Goal: Entertainment & Leisure: Consume media (video, audio)

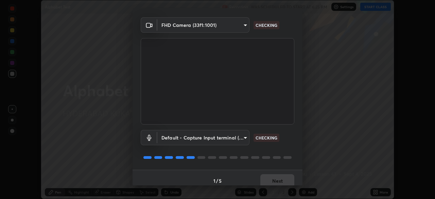
scroll to position [24, 0]
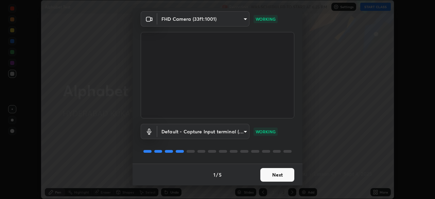
click at [267, 175] on button "Next" at bounding box center [277, 175] width 34 height 14
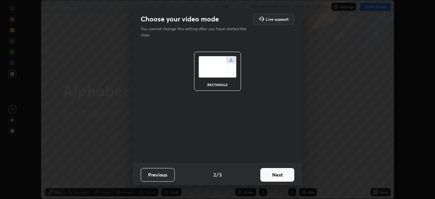
click at [264, 177] on button "Next" at bounding box center [277, 175] width 34 height 14
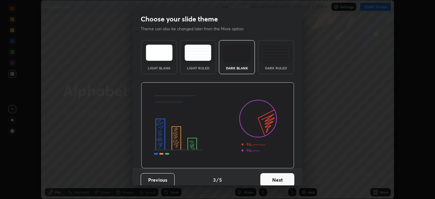
click at [266, 178] on button "Next" at bounding box center [277, 180] width 34 height 14
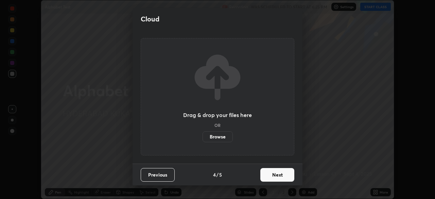
click at [262, 176] on button "Next" at bounding box center [277, 175] width 34 height 14
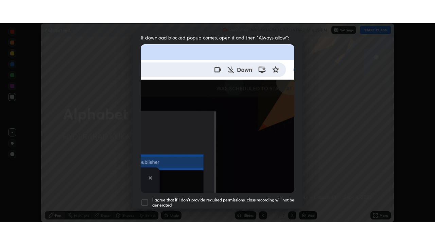
scroll to position [163, 0]
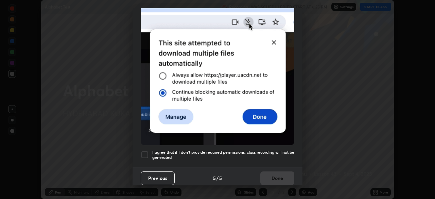
click at [142, 151] on div at bounding box center [145, 154] width 8 height 8
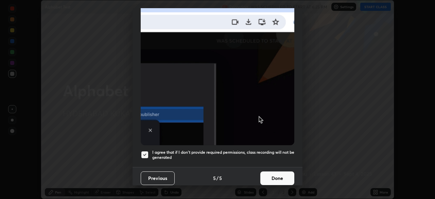
click at [267, 175] on button "Done" at bounding box center [277, 178] width 34 height 14
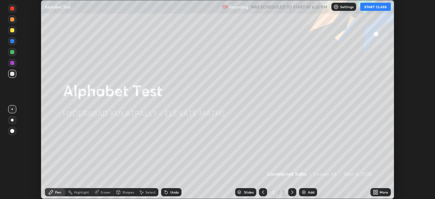
click at [370, 7] on button "START CLASS" at bounding box center [375, 7] width 31 height 8
click at [374, 192] on icon at bounding box center [375, 191] width 5 height 5
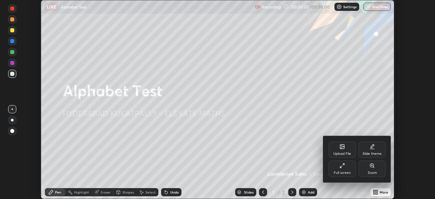
click at [341, 170] on div "Full screen" at bounding box center [341, 168] width 27 height 16
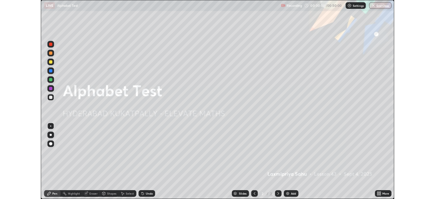
scroll to position [245, 435]
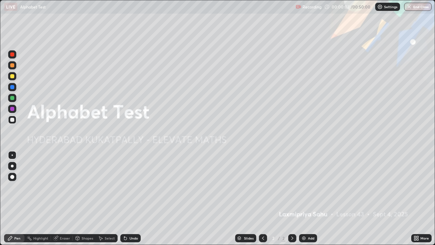
click at [309, 198] on div "Add" at bounding box center [308, 238] width 18 height 8
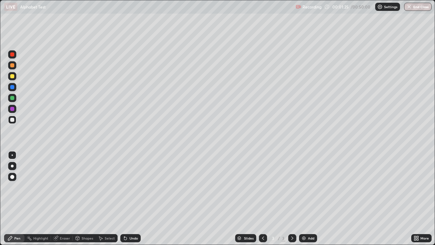
click at [12, 109] on div at bounding box center [12, 109] width 4 height 4
click at [130, 198] on div "Undo" at bounding box center [133, 237] width 8 height 3
click at [10, 86] on div at bounding box center [12, 87] width 4 height 4
click at [11, 122] on div at bounding box center [12, 119] width 8 height 8
click at [125, 198] on icon at bounding box center [125, 237] width 5 height 5
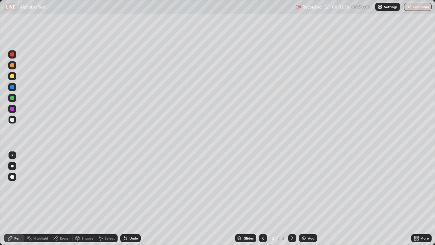
click at [127, 198] on div "Undo" at bounding box center [130, 238] width 20 height 8
click at [129, 198] on div "Undo" at bounding box center [133, 237] width 8 height 3
click at [128, 198] on div "Undo" at bounding box center [130, 238] width 20 height 8
click at [127, 198] on div "Undo" at bounding box center [130, 238] width 20 height 8
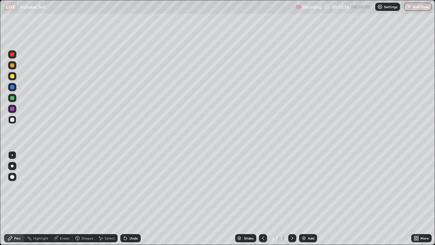
click at [127, 198] on icon at bounding box center [125, 237] width 5 height 5
click at [126, 198] on icon at bounding box center [125, 238] width 3 height 3
click at [125, 198] on icon at bounding box center [125, 238] width 3 height 3
click at [124, 198] on icon at bounding box center [125, 238] width 3 height 3
click at [125, 198] on icon at bounding box center [125, 238] width 3 height 3
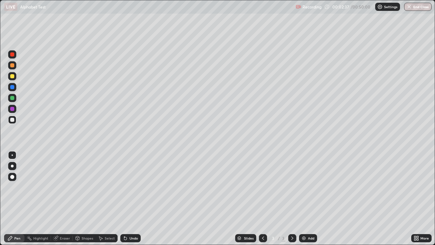
click at [124, 198] on icon at bounding box center [125, 238] width 3 height 3
click at [14, 98] on div at bounding box center [12, 98] width 4 height 4
click at [304, 198] on img at bounding box center [303, 237] width 5 height 5
click at [127, 198] on icon at bounding box center [125, 237] width 5 height 5
click at [128, 198] on div "Undo" at bounding box center [130, 238] width 20 height 8
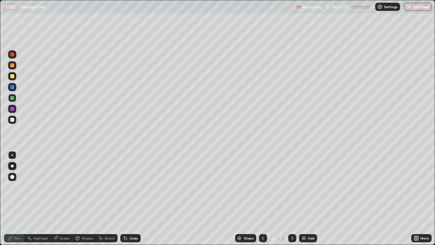
click at [129, 198] on div "Undo" at bounding box center [133, 237] width 8 height 3
click at [128, 198] on div "Undo" at bounding box center [130, 238] width 20 height 8
click at [126, 198] on icon at bounding box center [125, 237] width 5 height 5
click at [127, 198] on div "Undo" at bounding box center [130, 238] width 20 height 8
click at [130, 198] on div "Undo" at bounding box center [133, 237] width 8 height 3
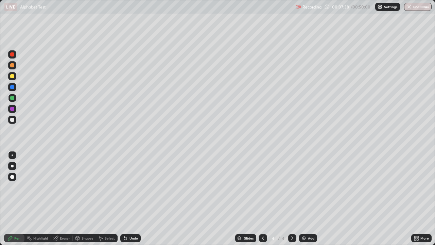
click at [12, 106] on div at bounding box center [12, 109] width 8 height 8
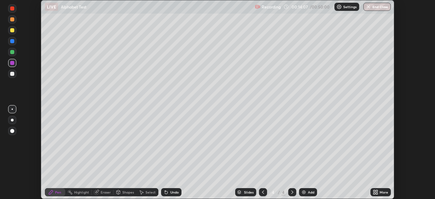
scroll to position [33760, 33524]
